Goal: Task Accomplishment & Management: Manage account settings

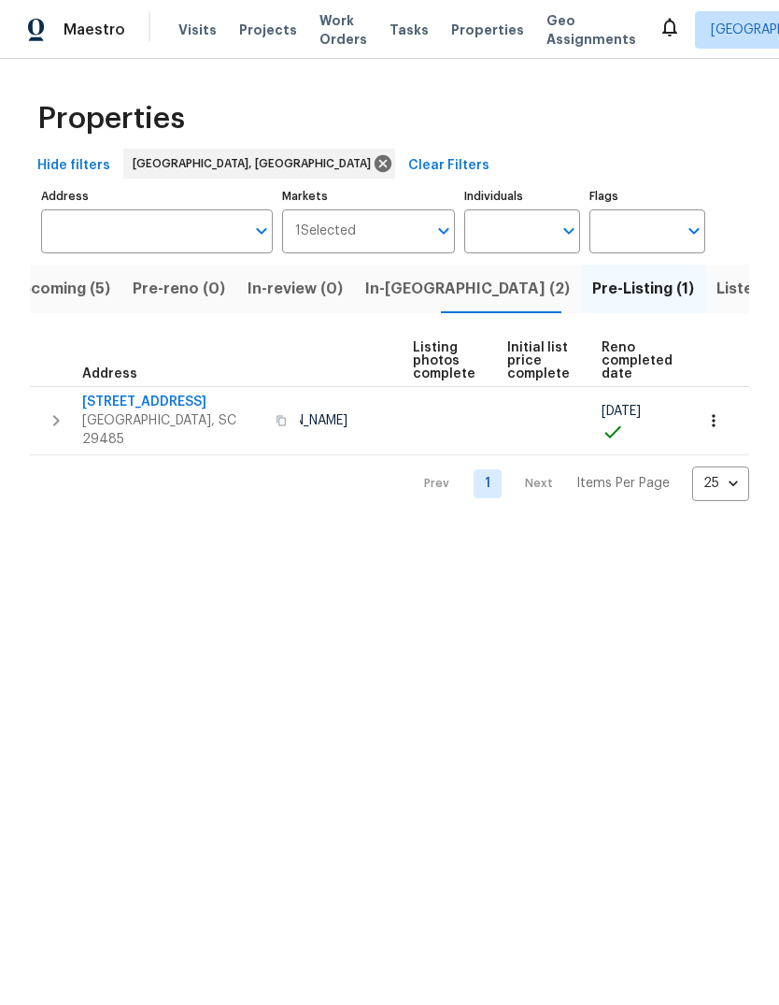
scroll to position [0, 124]
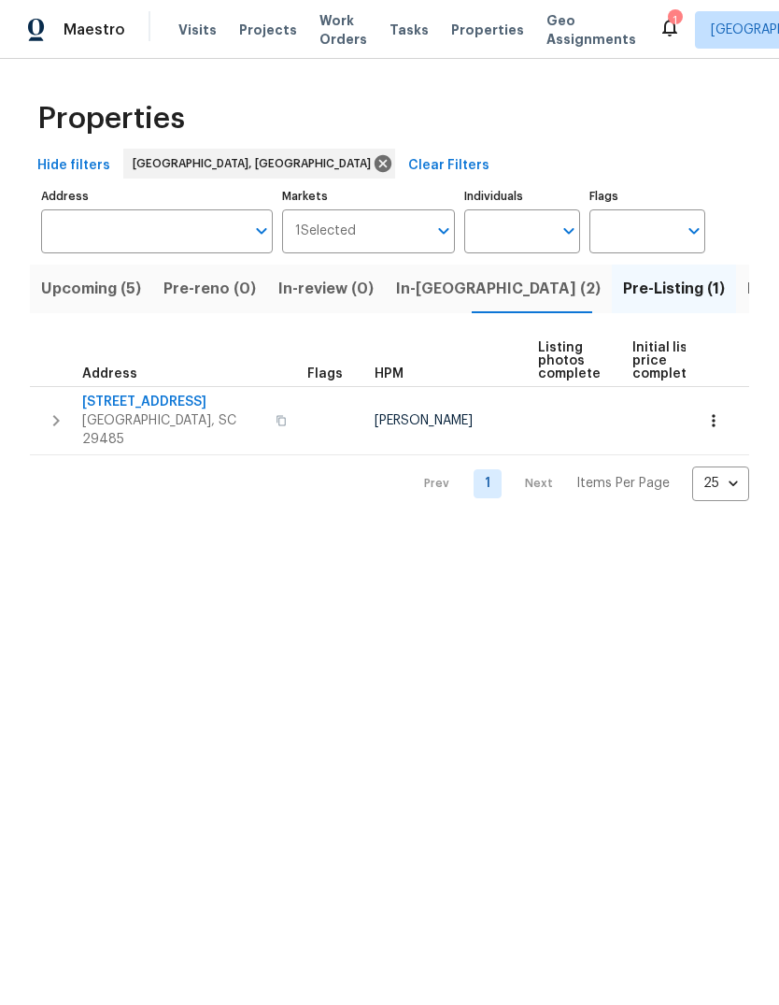
click at [488, 14] on div "Visits Projects Work Orders Tasks Properties Geo Assignments" at bounding box center [419, 29] width 480 height 37
click at [461, 29] on span "Properties" at bounding box center [487, 30] width 73 height 19
click at [135, 298] on span "Upcoming (5)" at bounding box center [91, 289] width 100 height 26
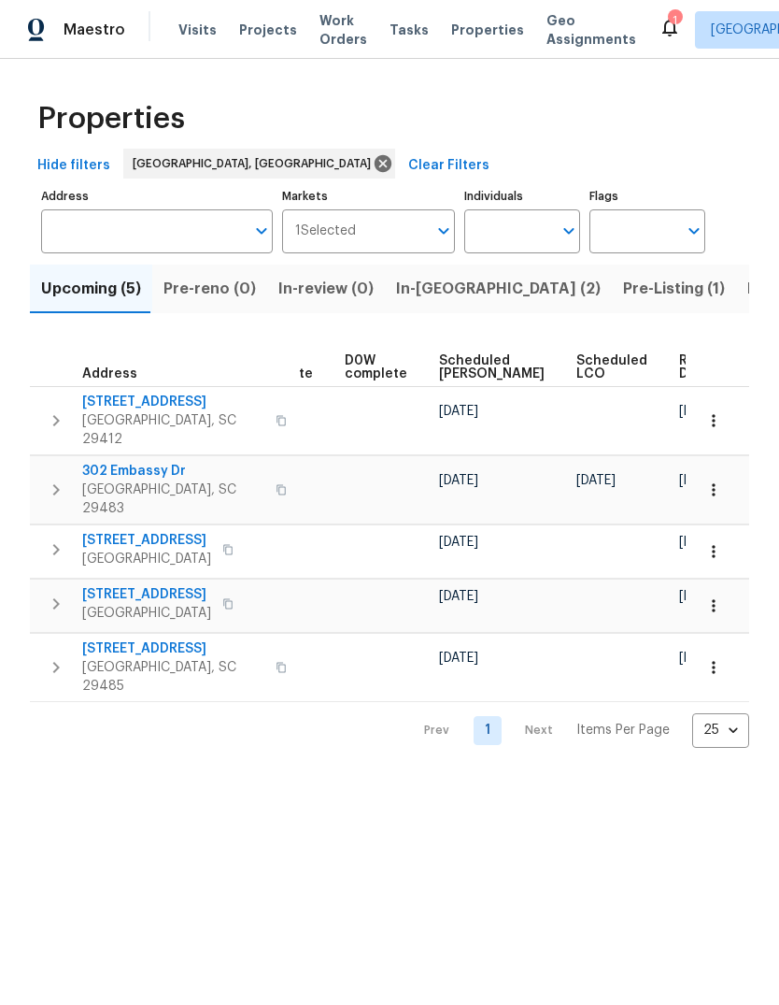
scroll to position [0, 488]
click at [584, 579] on td at bounding box center [621, 605] width 103 height 53
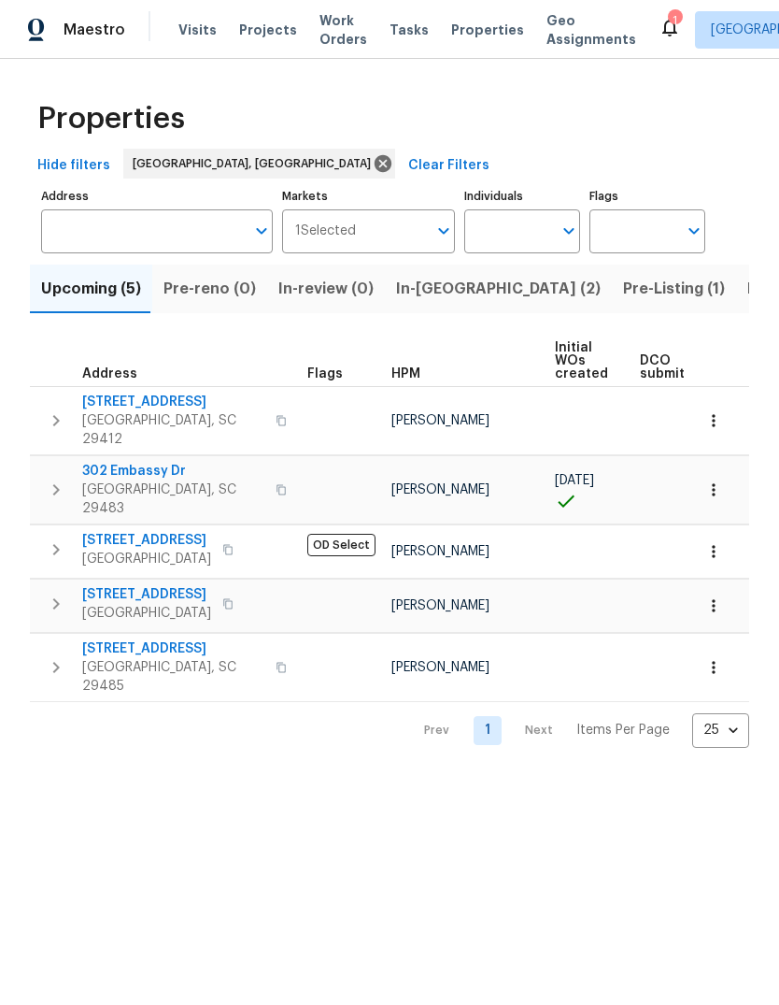
scroll to position [0, 0]
click at [202, 36] on span "Visits" at bounding box center [198, 30] width 38 height 19
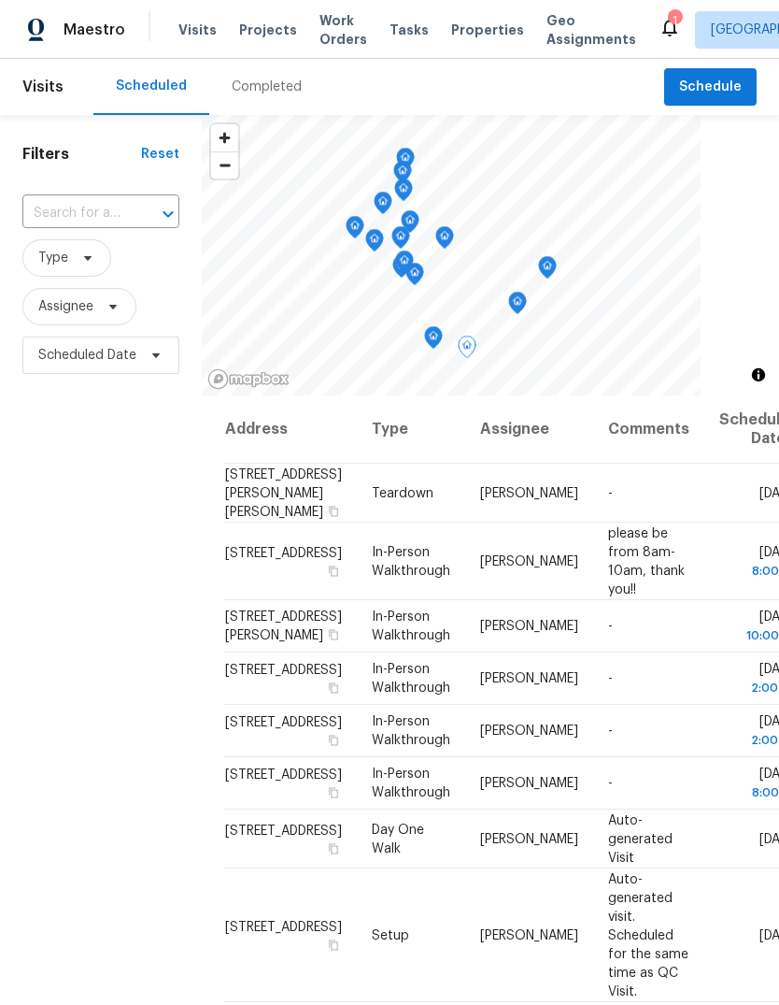
click at [0, 0] on icon at bounding box center [0, 0] width 0 height 0
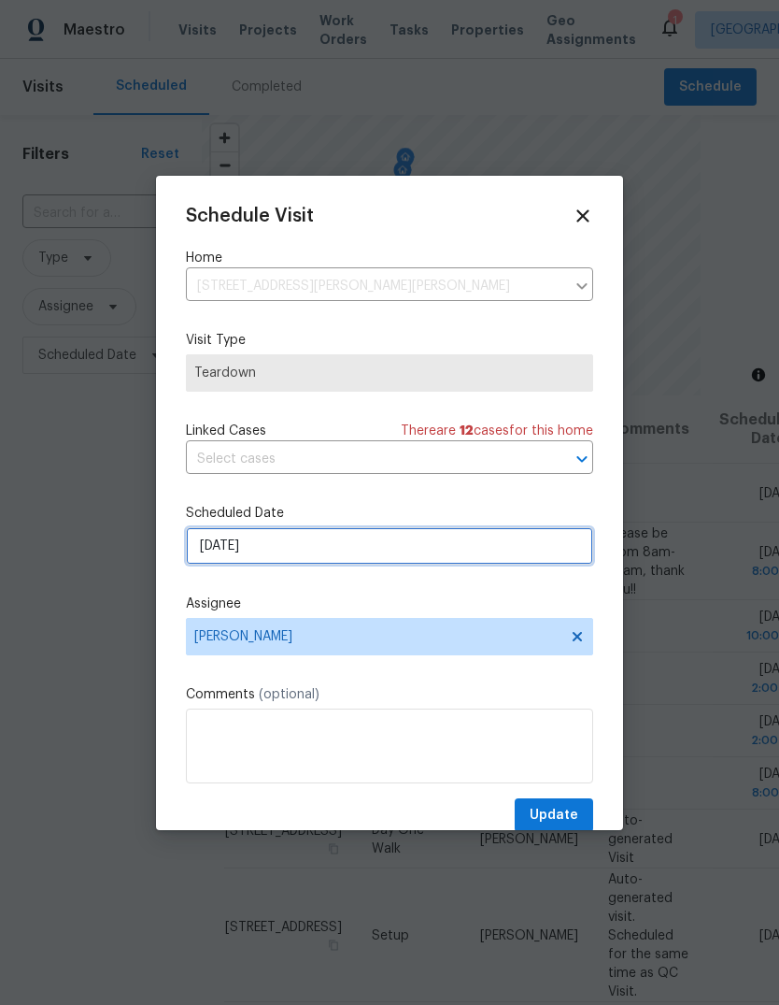
click at [449, 563] on input "9/9/2025" at bounding box center [389, 545] width 407 height 37
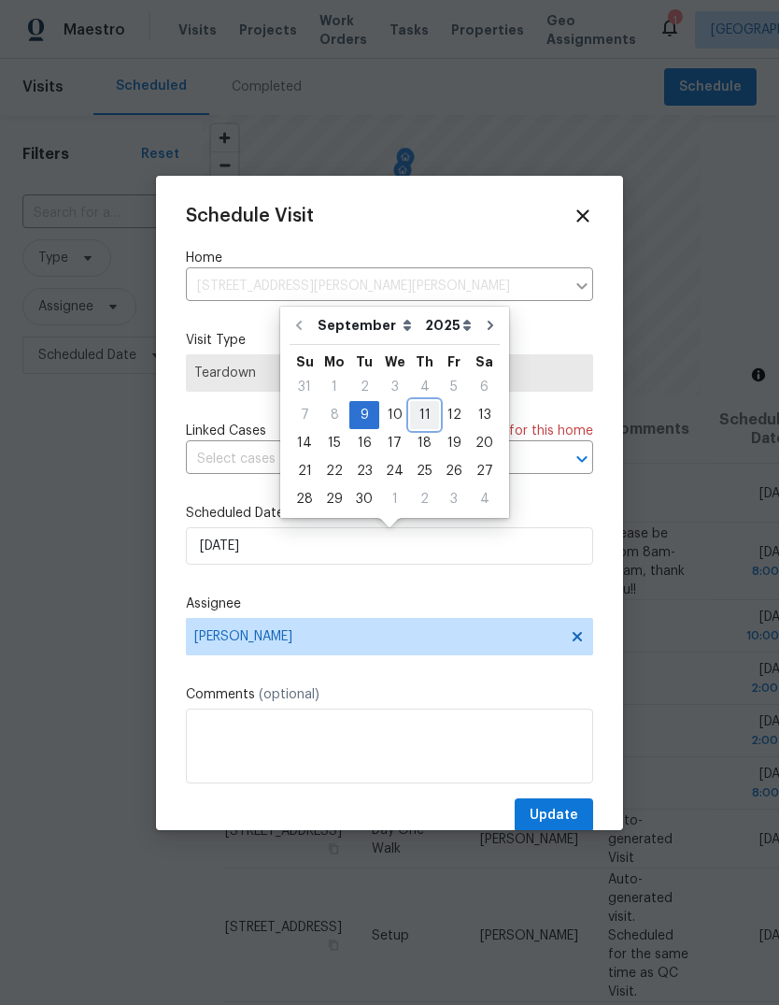
click at [422, 421] on div "11" at bounding box center [424, 415] width 29 height 26
type input "9/11/2025"
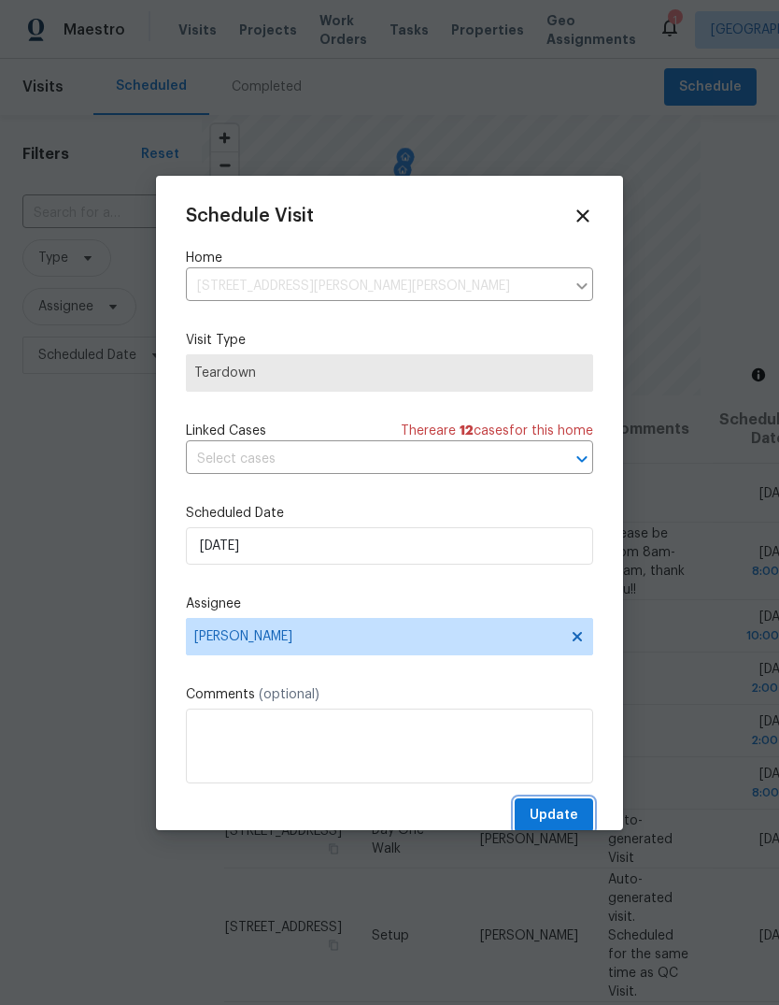
click at [565, 818] on span "Update" at bounding box center [554, 815] width 49 height 23
